Goal: Information Seeking & Learning: Learn about a topic

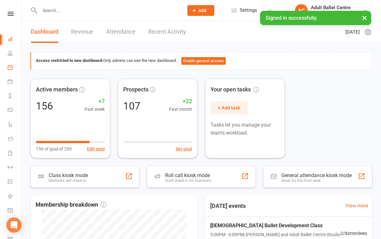
click at [13, 67] on link "Calendar" at bounding box center [15, 68] width 14 height 14
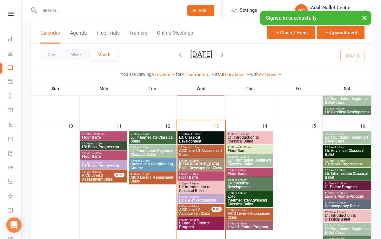
scroll to position [276, 0]
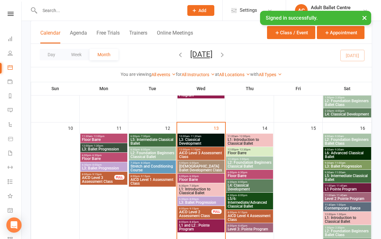
click at [199, 138] on span "L3: Classical Development" at bounding box center [201, 142] width 44 height 8
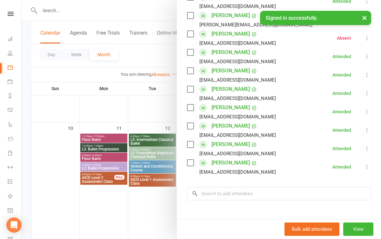
scroll to position [182, 0]
click at [163, 207] on div at bounding box center [202, 119] width 360 height 239
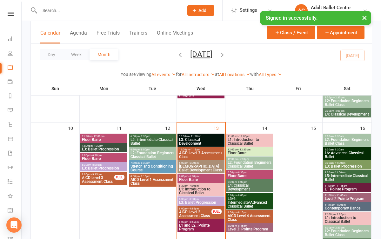
click at [205, 167] on span "[DEMOGRAPHIC_DATA] Ballet Development Class" at bounding box center [201, 169] width 44 height 8
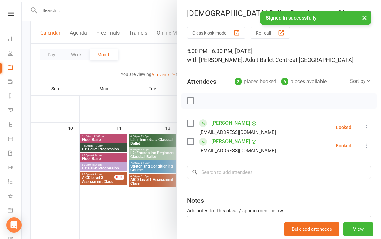
click at [164, 208] on div at bounding box center [202, 119] width 360 height 239
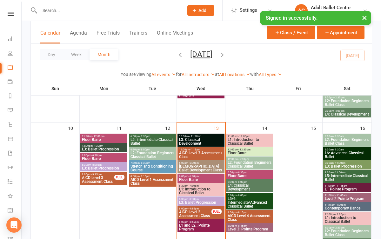
click at [193, 191] on span "L1: Introduction to Classical Ballet" at bounding box center [201, 191] width 44 height 8
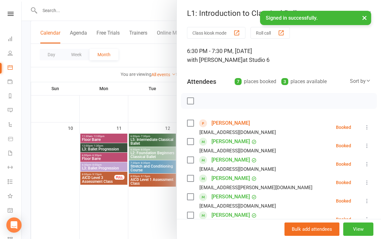
scroll to position [0, 0]
click at [134, 222] on div at bounding box center [202, 119] width 360 height 239
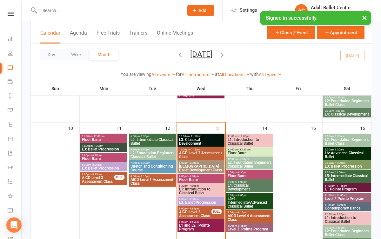
click at [187, 202] on span "L3: Ballet Progression" at bounding box center [201, 203] width 44 height 4
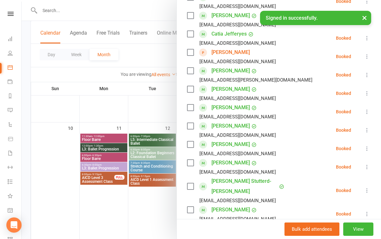
scroll to position [156, 0]
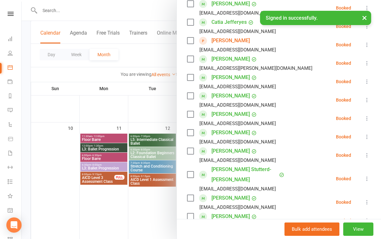
click at [118, 217] on div at bounding box center [202, 119] width 360 height 239
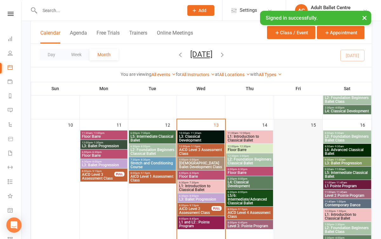
scroll to position [281, 0]
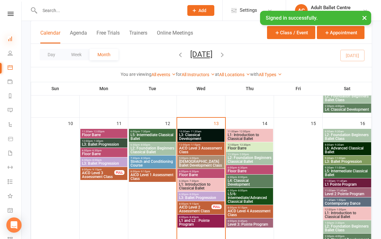
click at [9, 40] on icon at bounding box center [10, 38] width 5 height 5
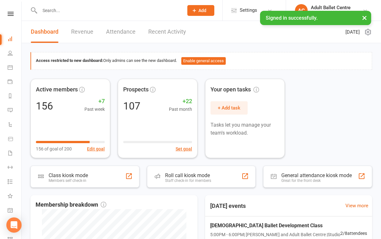
click at [83, 31] on link "Revenue" at bounding box center [82, 32] width 22 height 22
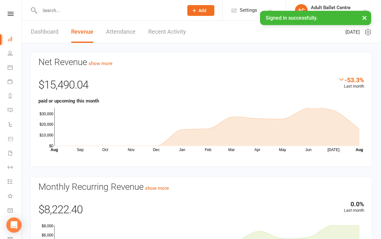
click at [122, 33] on link "Attendance" at bounding box center [121, 32] width 30 height 22
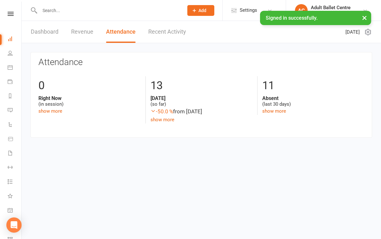
click at [171, 33] on link "Recent Activity" at bounding box center [167, 32] width 38 height 22
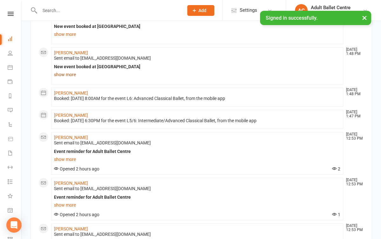
scroll to position [186, 0]
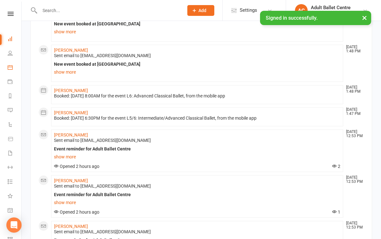
click at [13, 66] on link "Calendar" at bounding box center [15, 68] width 14 height 14
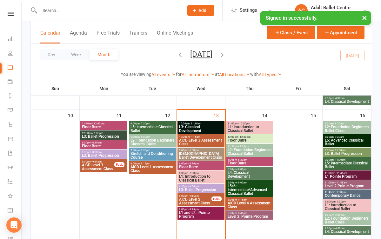
scroll to position [325, 0]
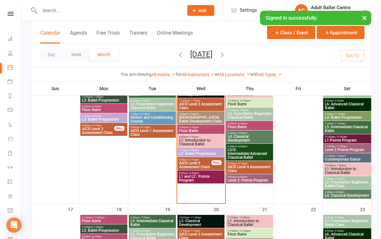
click at [253, 183] on div "8:00pm - 8:45pm Level 3: Pointe Program" at bounding box center [249, 178] width 47 height 9
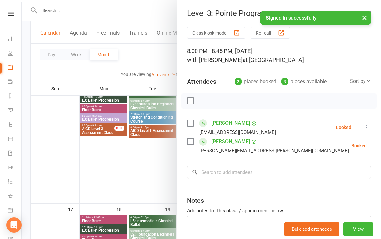
click at [152, 171] on div at bounding box center [202, 119] width 360 height 239
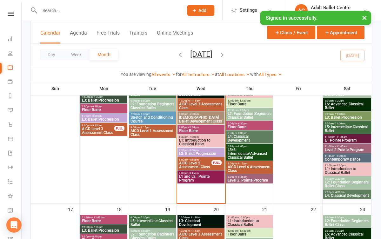
click at [241, 152] on span "L5/6: Intermediate/Advanced Classical Ballet" at bounding box center [250, 153] width 44 height 11
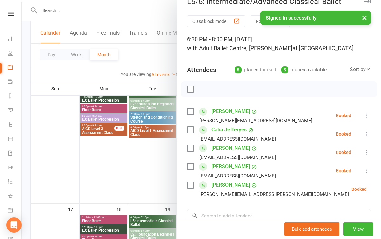
scroll to position [17, 0]
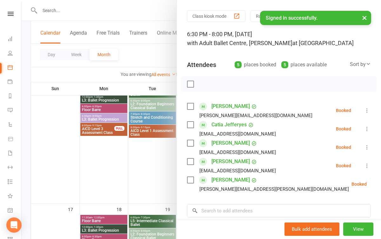
click at [149, 169] on div at bounding box center [202, 119] width 360 height 239
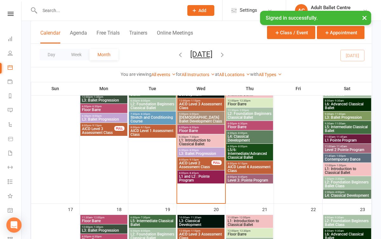
click at [249, 125] on span "6:00pm - 6:30pm" at bounding box center [250, 123] width 44 height 3
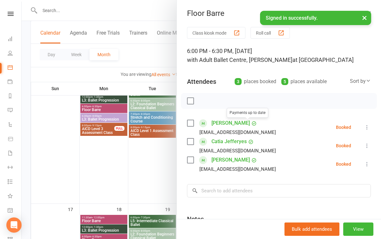
click at [146, 169] on div at bounding box center [202, 119] width 360 height 239
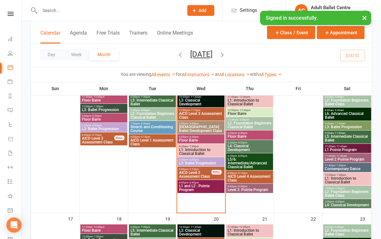
scroll to position [303, 0]
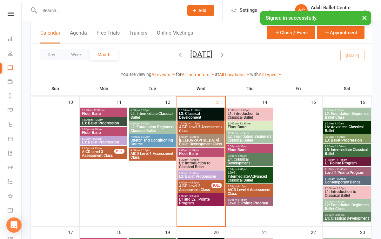
click at [250, 116] on span "L1: Introduction to Classical Ballet" at bounding box center [250, 116] width 44 height 8
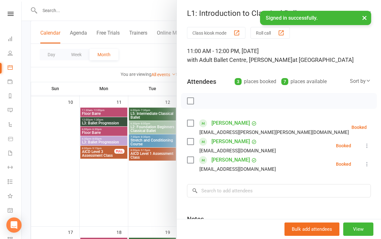
click at [152, 185] on div at bounding box center [202, 119] width 360 height 239
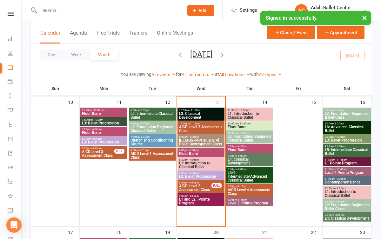
click at [334, 150] on span "L5: Intermediate Classical Ballet" at bounding box center [347, 152] width 45 height 8
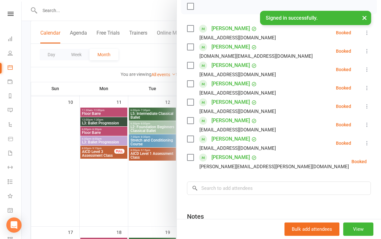
scroll to position [97, 0]
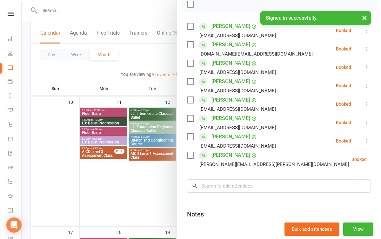
click at [162, 185] on div at bounding box center [202, 119] width 360 height 239
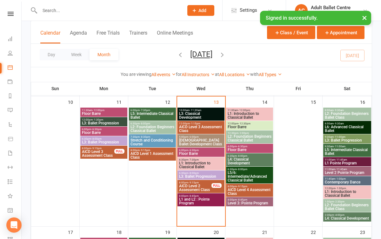
click at [338, 221] on span "L4: Classical Development" at bounding box center [347, 219] width 45 height 4
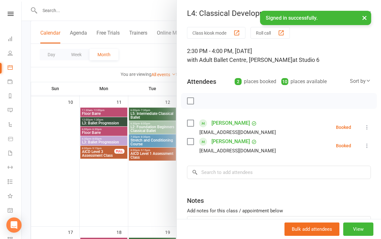
click at [160, 197] on div at bounding box center [202, 119] width 360 height 239
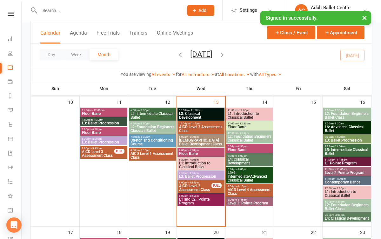
click at [339, 206] on span "L2: Foundation Beginners Ballet Class" at bounding box center [347, 207] width 45 height 8
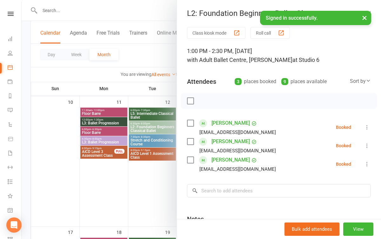
click at [140, 196] on div at bounding box center [202, 119] width 360 height 239
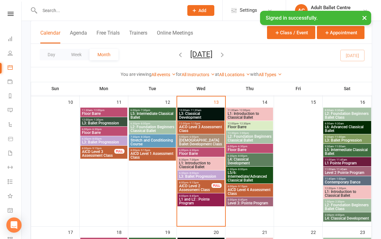
click at [342, 209] on span "L2: Foundation Beginners Ballet Class" at bounding box center [347, 207] width 45 height 8
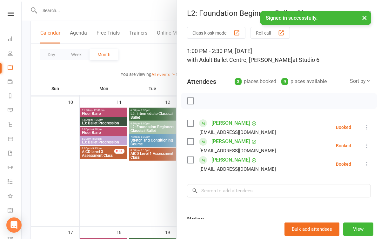
click at [172, 204] on div at bounding box center [202, 119] width 360 height 239
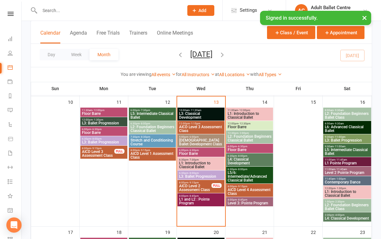
click at [335, 153] on span "L5: Intermediate Classical Ballet" at bounding box center [347, 152] width 45 height 8
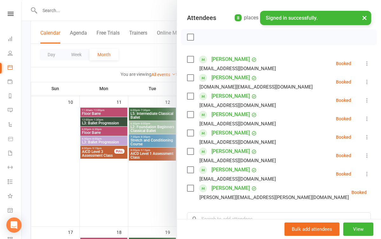
scroll to position [53, 0]
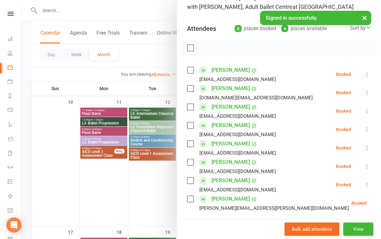
click at [147, 184] on div at bounding box center [202, 119] width 360 height 239
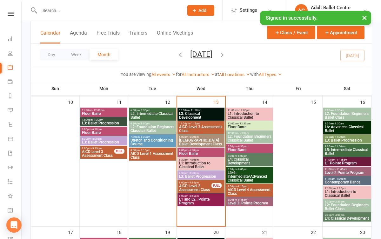
click at [332, 130] on span "L6: Advanced Classical Ballet" at bounding box center [347, 129] width 45 height 8
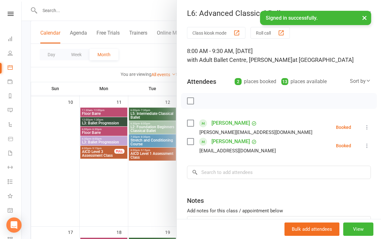
click at [149, 188] on div at bounding box center [202, 119] width 360 height 239
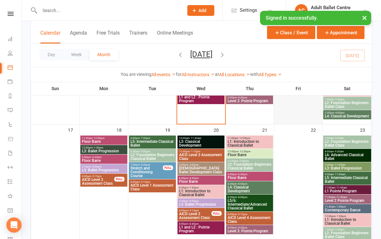
scroll to position [405, 0]
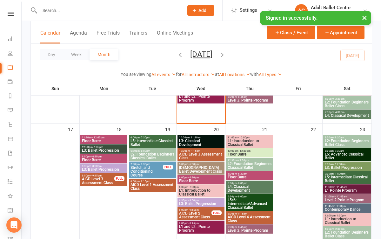
click at [106, 149] on span "L3: Ballet Progression" at bounding box center [104, 151] width 44 height 4
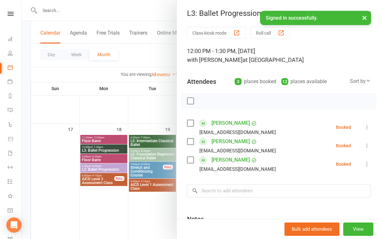
click at [108, 111] on div at bounding box center [202, 119] width 360 height 239
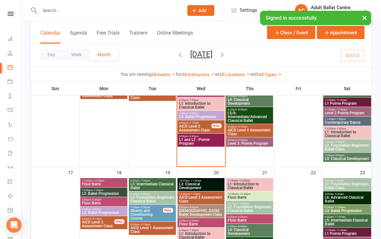
scroll to position [340, 0]
